Goal: Information Seeking & Learning: Learn about a topic

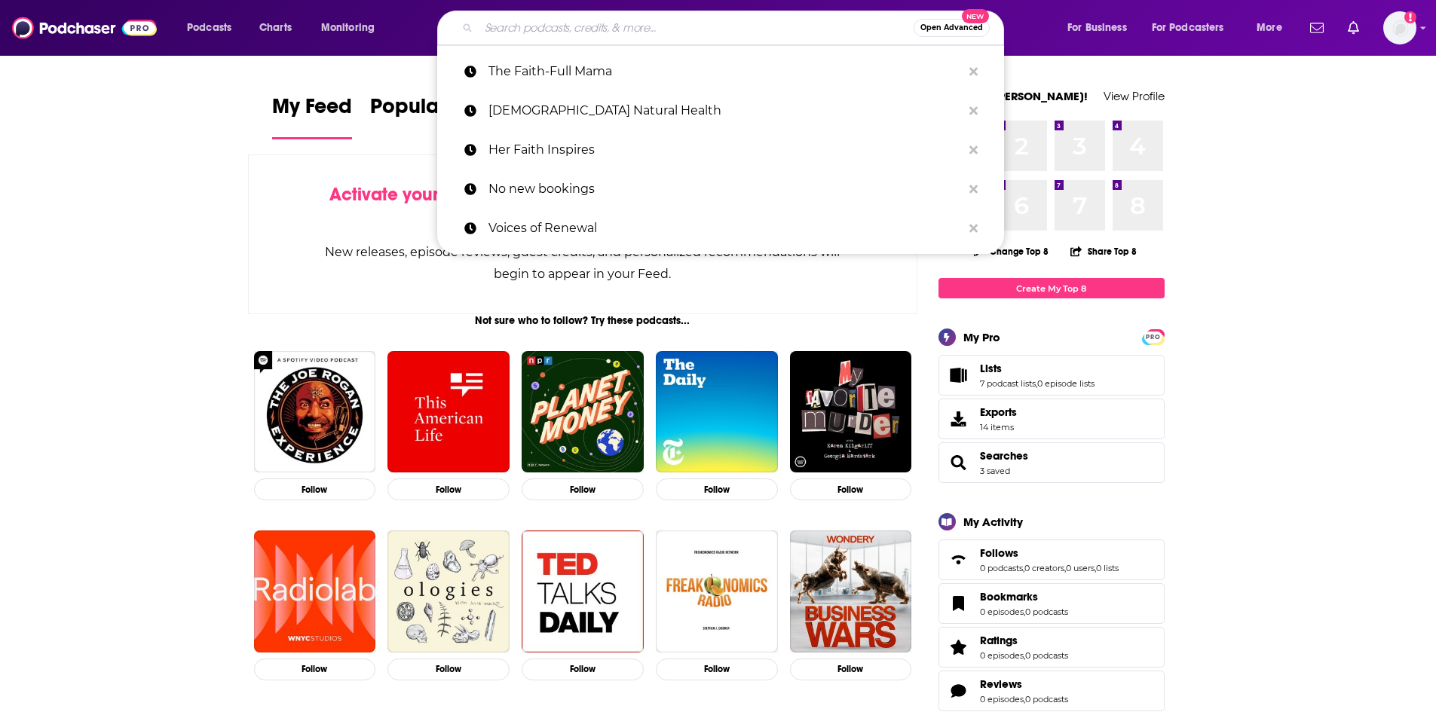
click at [643, 31] on input "Search podcasts, credits, & more..." at bounding box center [696, 28] width 435 height 24
paste input "The Faith-Full Mama"
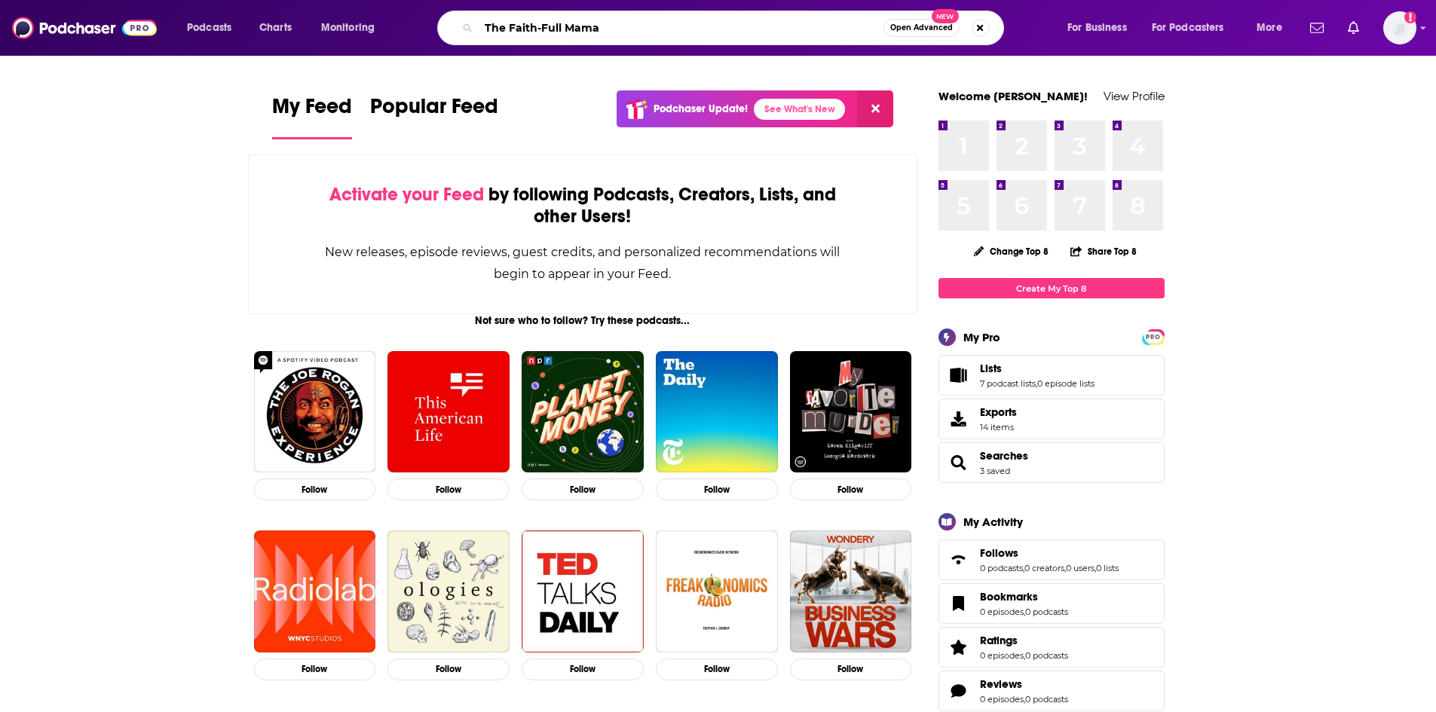
type input "The Faith-Full Mama"
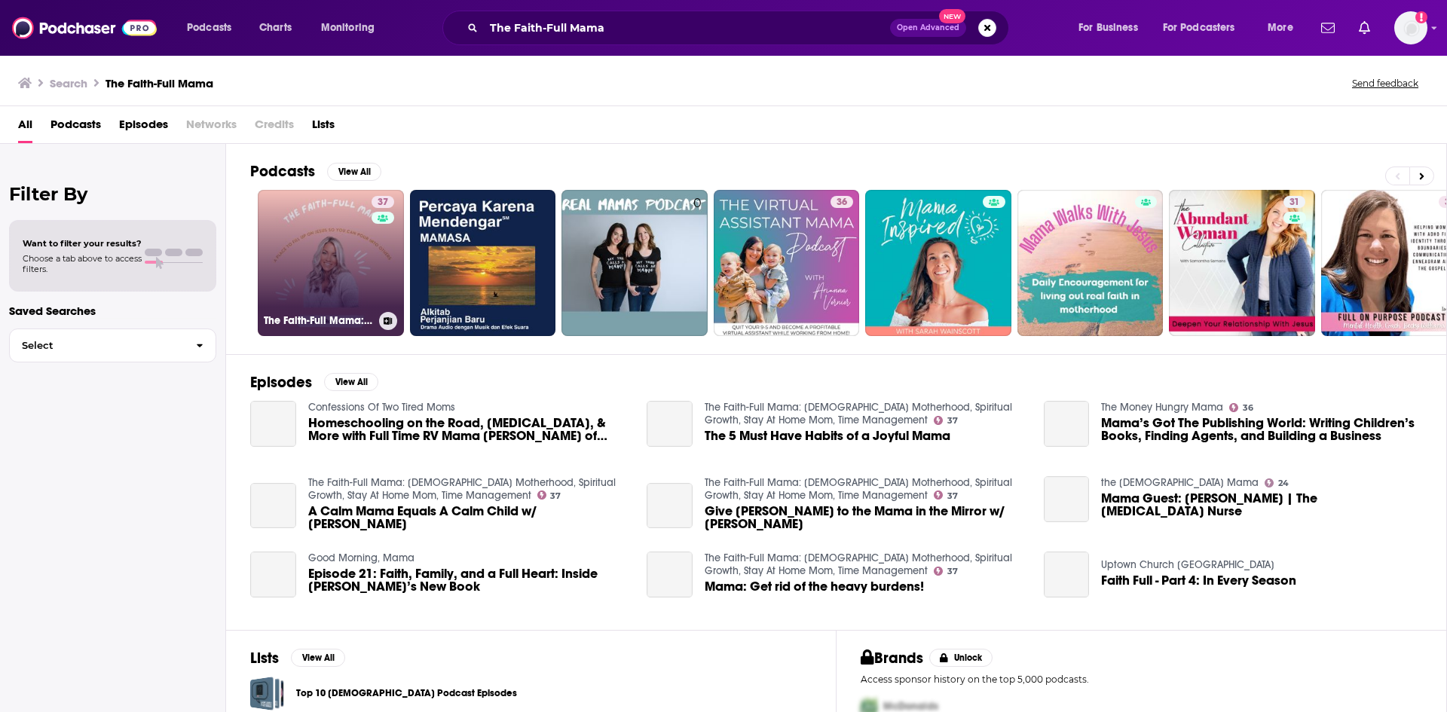
click at [326, 232] on link "37 The Faith-Full Mama: [DEMOGRAPHIC_DATA] Motherhood, Spiritual Growth, Stay A…" at bounding box center [331, 263] width 146 height 146
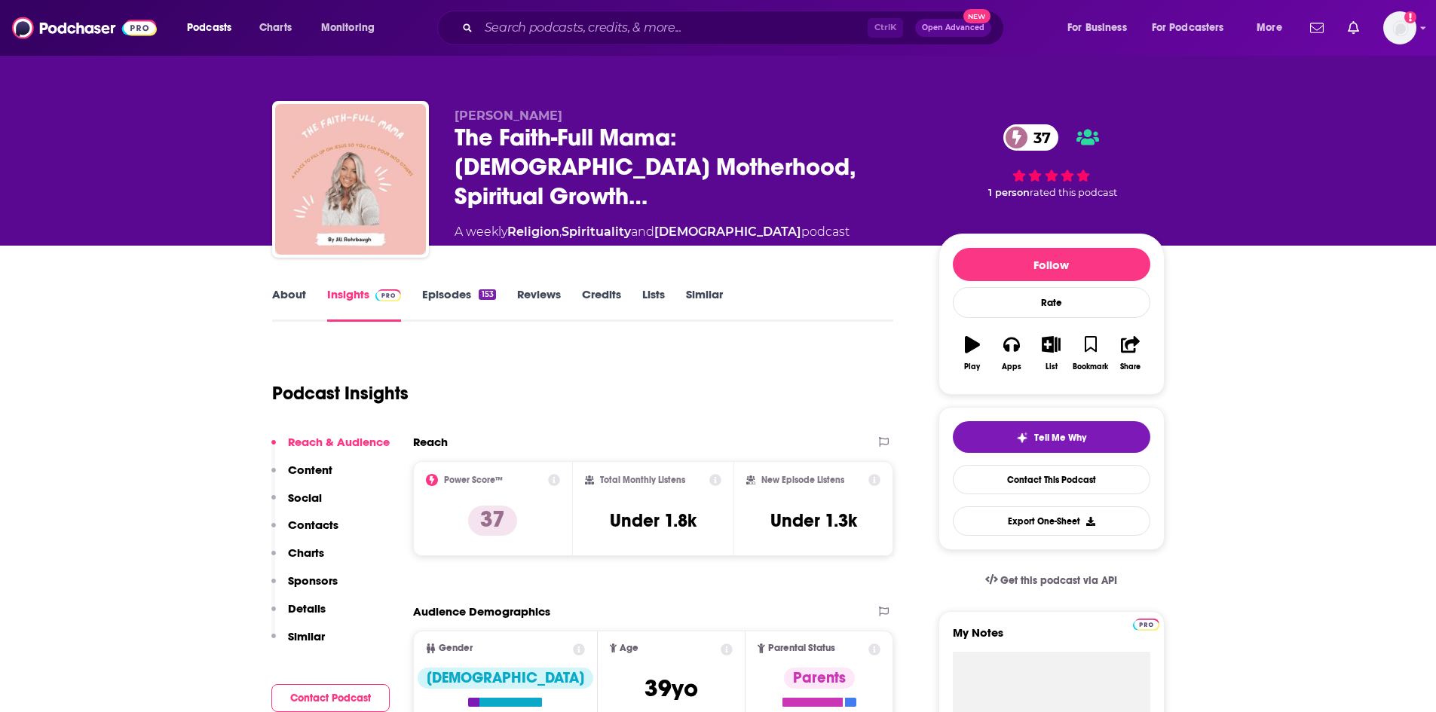
click at [277, 295] on link "About" at bounding box center [289, 304] width 34 height 35
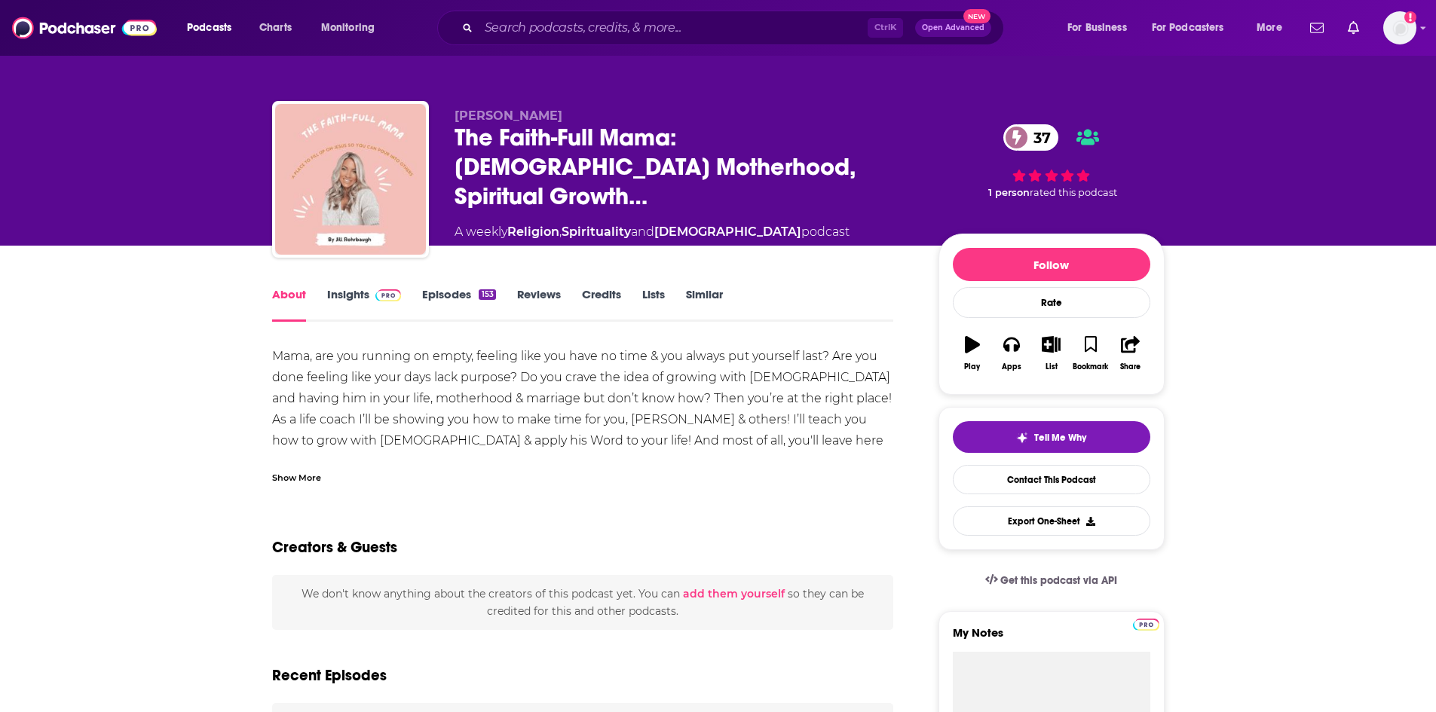
click at [296, 471] on div "Show More" at bounding box center [296, 476] width 49 height 14
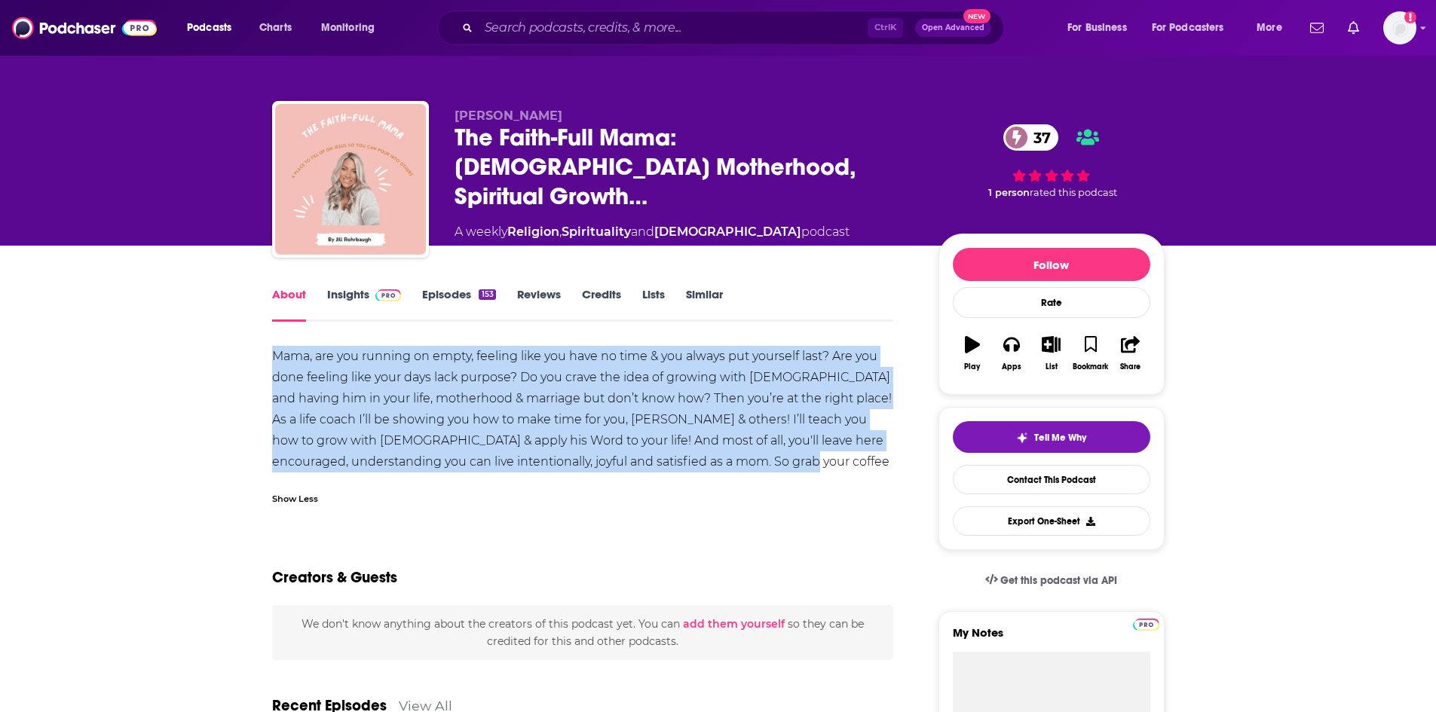
drag, startPoint x: 271, startPoint y: 356, endPoint x: 826, endPoint y: 463, distance: 565.4
copy div "Mama, are you running on empty, feeling like you have no time & you always put …"
click at [347, 293] on link "Insights" at bounding box center [364, 304] width 75 height 35
